Goal: Check status: Check status

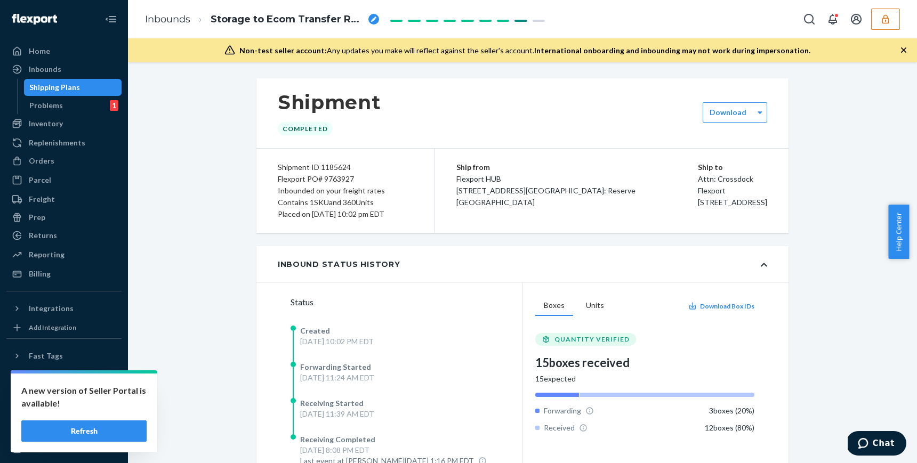
click at [883, 12] on button "button" at bounding box center [885, 19] width 29 height 21
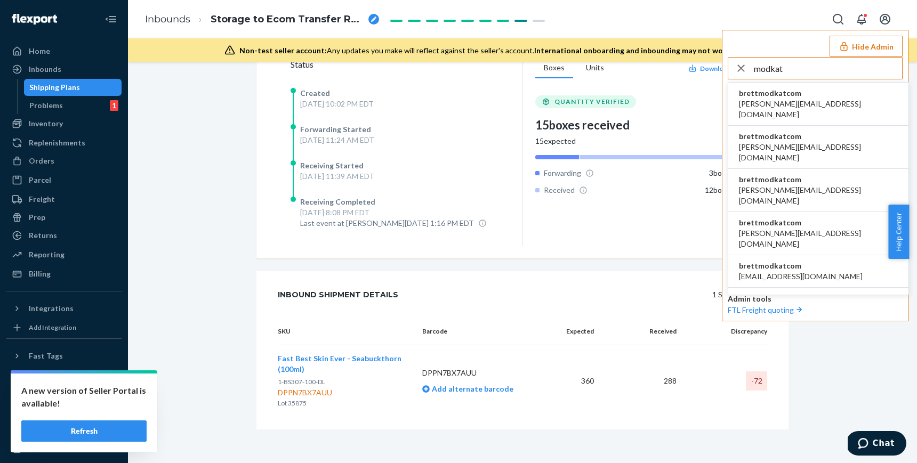
type input "modkat"
click at [808, 93] on li "brettmodkatcom [PERSON_NAME][EMAIL_ADDRESS][DOMAIN_NAME]" at bounding box center [818, 104] width 180 height 43
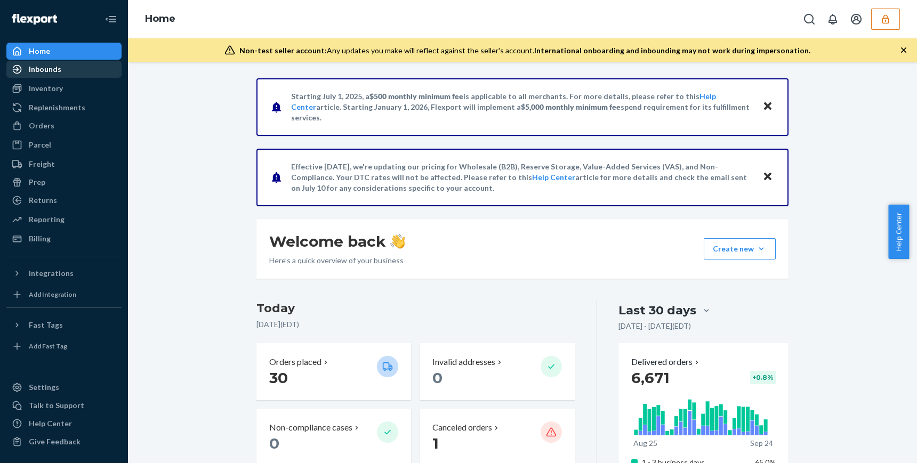
click at [45, 73] on div "Inbounds" at bounding box center [45, 69] width 33 height 11
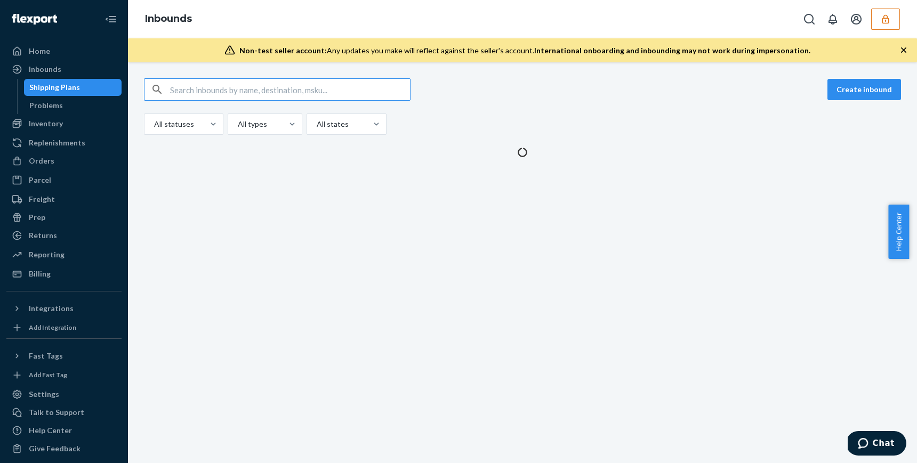
type input "TGBU4447991 TRHU1919085 FDCU0578827 TCNU4342481 UACU8582224 HAMU3157620 CMAU752…"
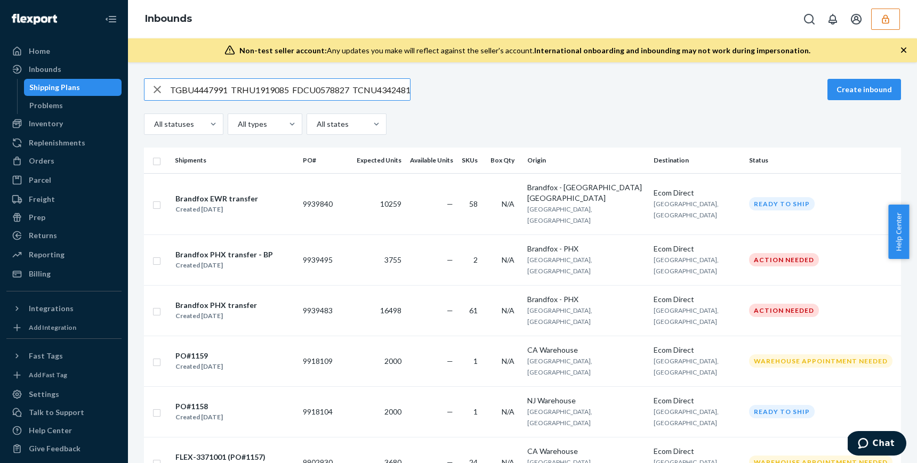
scroll to position [0, 190]
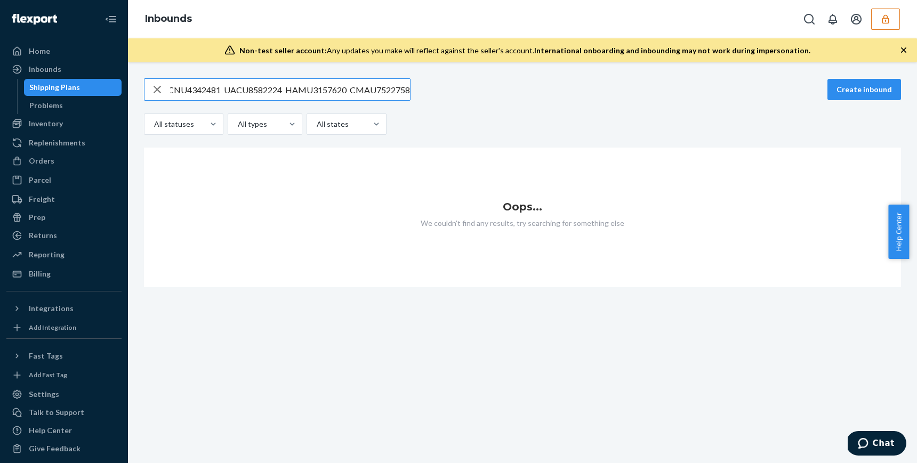
click at [249, 83] on input "TGBU4447991 TRHU1919085 FDCU0578827 TCNU4342481 UACU8582224 HAMU3157620 CMAU752…" at bounding box center [290, 89] width 240 height 21
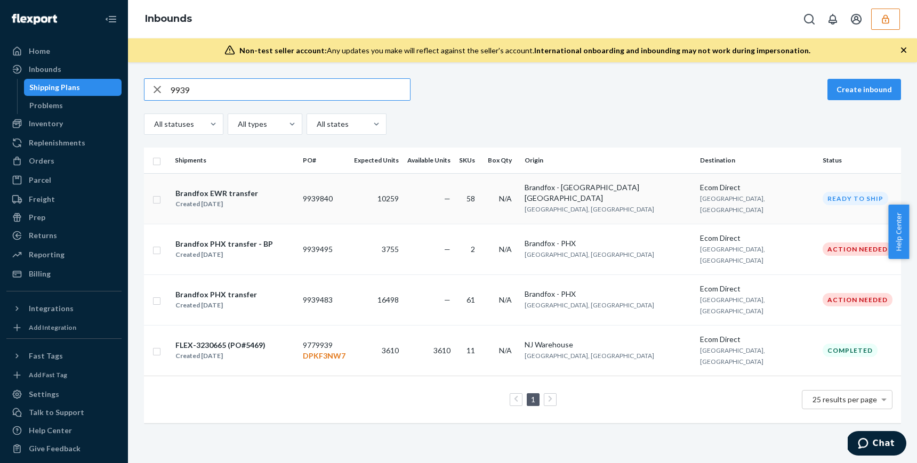
type input "9939"
click at [342, 195] on td "9939840" at bounding box center [324, 198] width 51 height 51
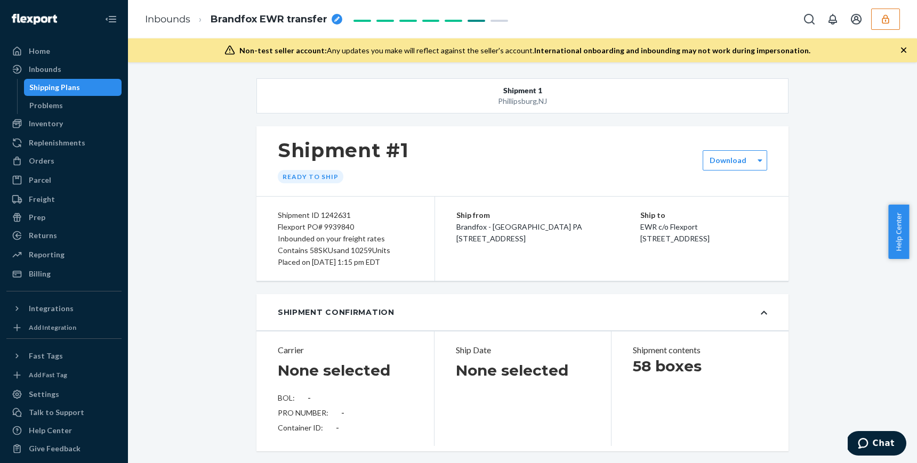
click at [339, 228] on div "Flexport PO# 9939840" at bounding box center [345, 227] width 135 height 12
copy div "9939840"
